Goal: Transaction & Acquisition: Purchase product/service

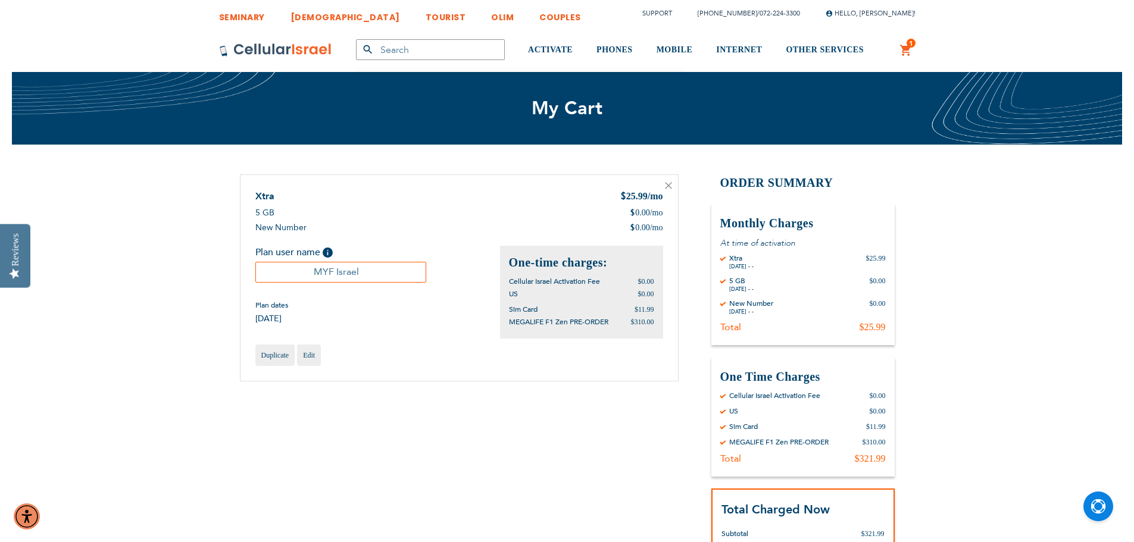
type input "[EMAIL_ADDRESS][PERSON_NAME][DOMAIN_NAME]"
click at [666, 184] on icon at bounding box center [668, 186] width 6 height 6
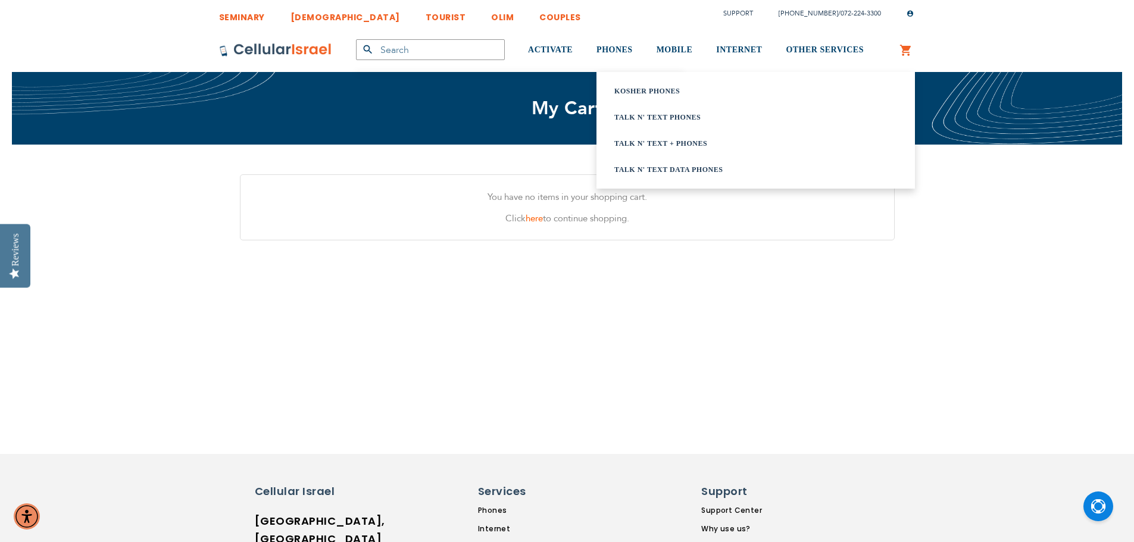
click at [658, 139] on link "Talk n' Text + Phones" at bounding box center [740, 143] width 253 height 12
